Goal: Task Accomplishment & Management: Manage account settings

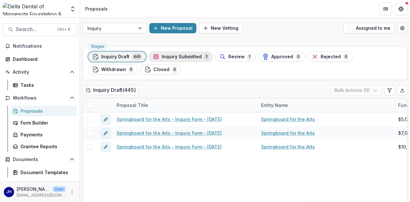
click at [170, 57] on span "Inquiry Submitted" at bounding box center [182, 56] width 40 height 5
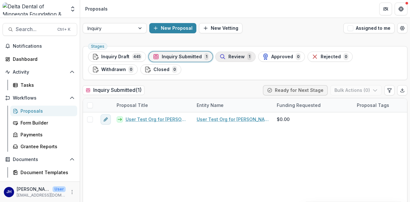
click at [235, 55] on span "Review" at bounding box center [237, 56] width 16 height 5
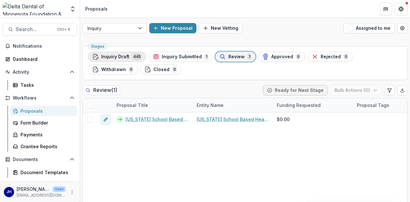
click at [120, 59] on span "Inquiry Draft" at bounding box center [115, 56] width 28 height 5
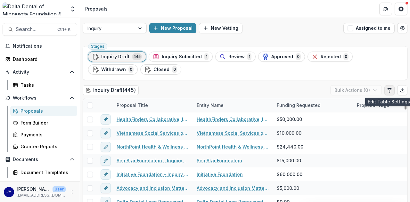
click at [387, 93] on button "Edit table settings" at bounding box center [390, 90] width 10 height 10
select select "******"
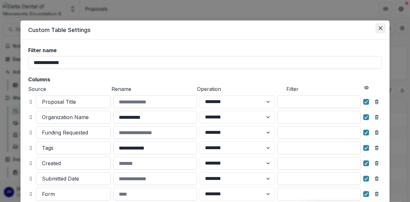
click at [380, 29] on icon "Close" at bounding box center [381, 28] width 4 height 4
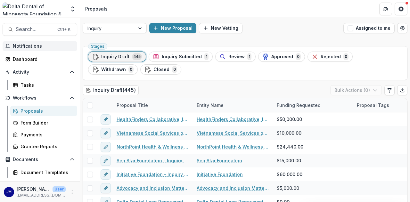
click at [61, 42] on button "Notifications" at bounding box center [40, 46] width 75 height 10
